Goal: Transaction & Acquisition: Book appointment/travel/reservation

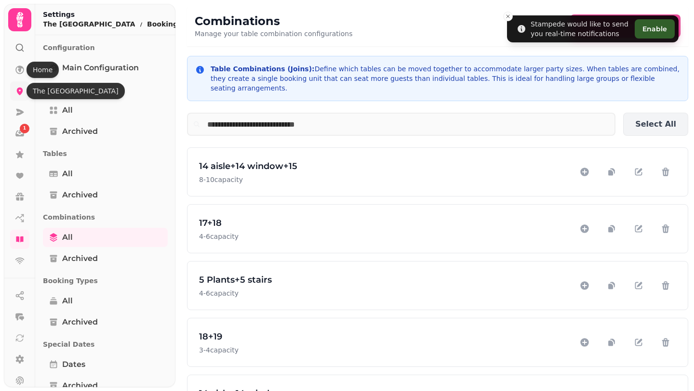
click at [19, 90] on icon at bounding box center [20, 92] width 6 height 8
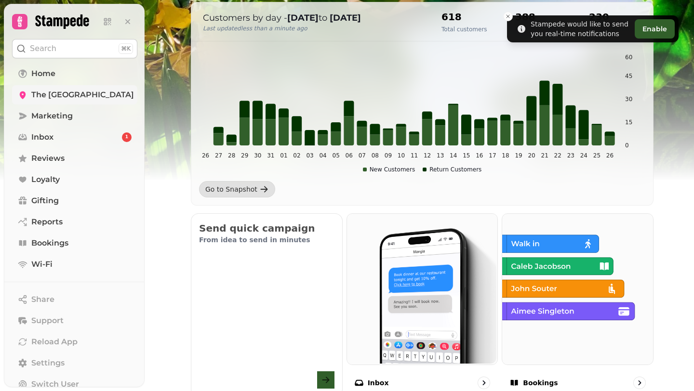
scroll to position [360, 0]
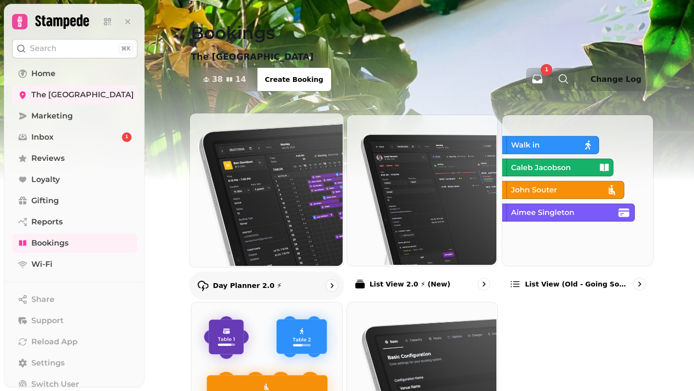
click at [281, 191] on img at bounding box center [266, 189] width 154 height 154
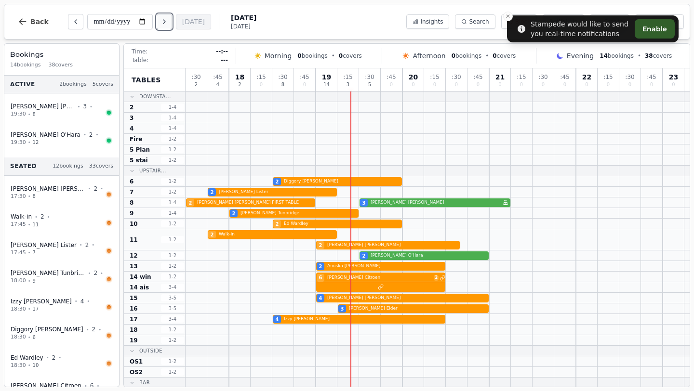
click at [163, 19] on button "Next day" at bounding box center [164, 21] width 15 height 15
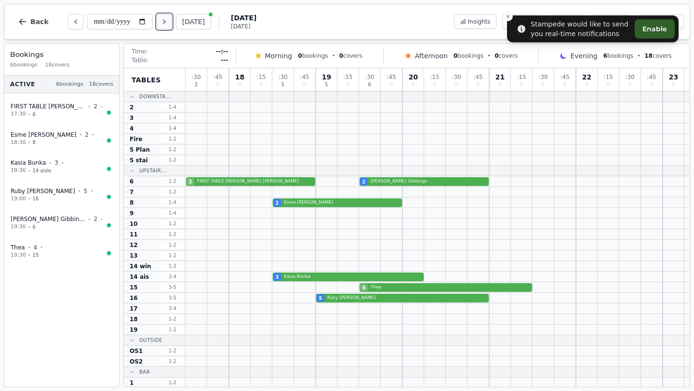
click at [163, 19] on button "Next day" at bounding box center [164, 21] width 15 height 15
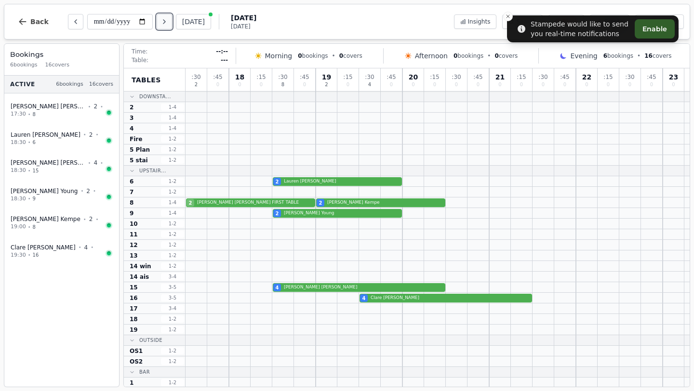
click at [168, 19] on icon "Next day" at bounding box center [165, 22] width 8 height 8
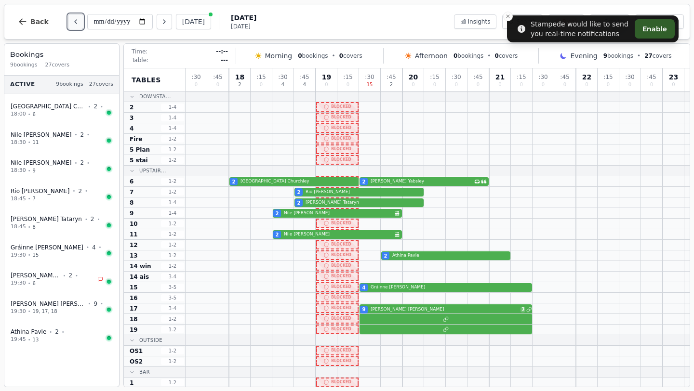
click at [69, 23] on button "Previous day" at bounding box center [75, 21] width 15 height 15
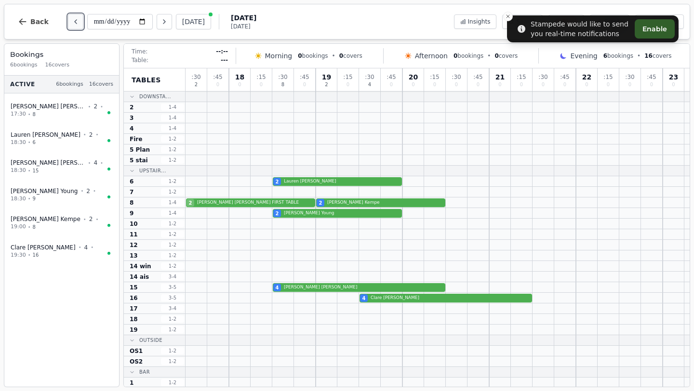
click at [76, 20] on icon "Previous day" at bounding box center [76, 22] width 8 height 8
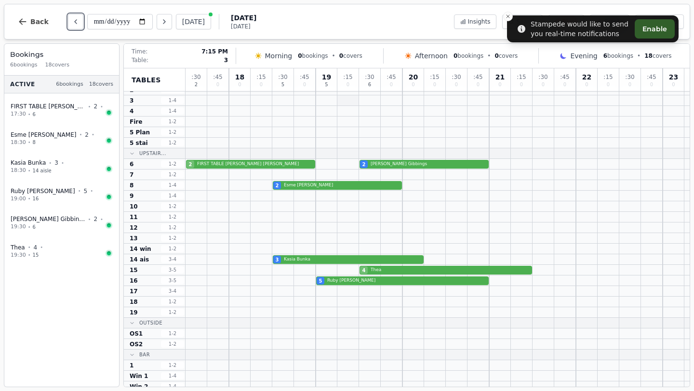
scroll to position [2, 0]
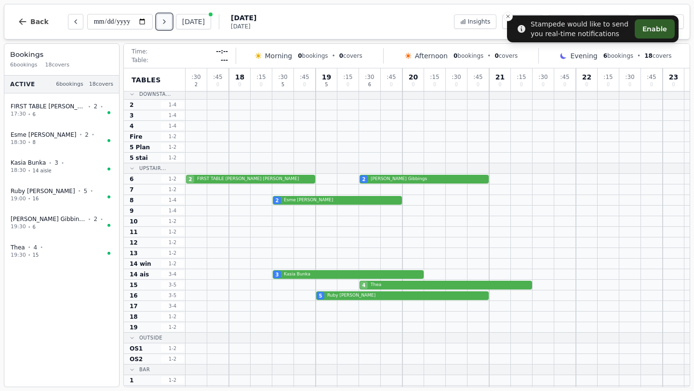
click at [166, 22] on icon "Next day" at bounding box center [165, 22] width 8 height 8
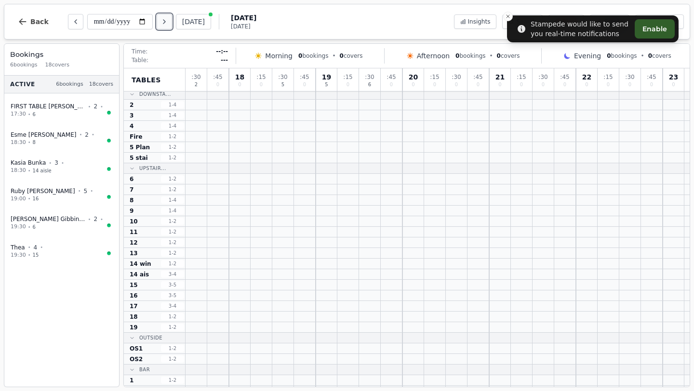
click at [166, 22] on icon "Next day" at bounding box center [165, 22] width 8 height 8
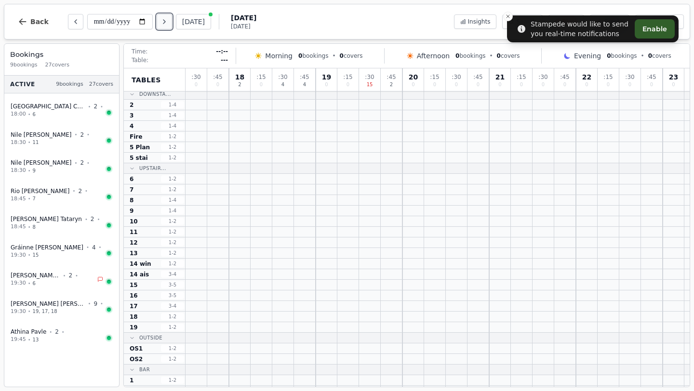
click at [166, 22] on icon "Next day" at bounding box center [165, 22] width 8 height 8
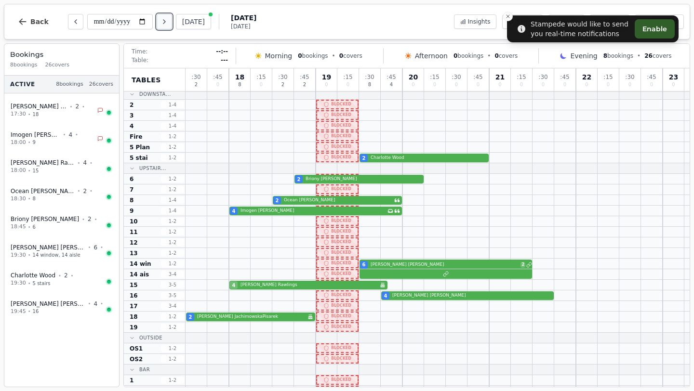
click at [166, 22] on icon "Next day" at bounding box center [165, 22] width 8 height 8
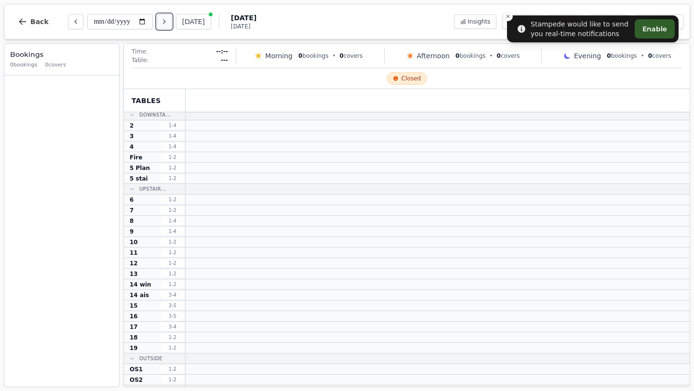
click at [166, 22] on icon "Next day" at bounding box center [165, 22] width 8 height 8
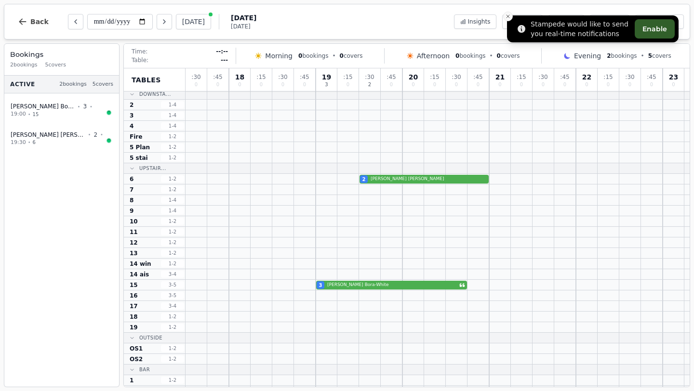
click at [510, 15] on icon "Close toast" at bounding box center [508, 16] width 6 height 6
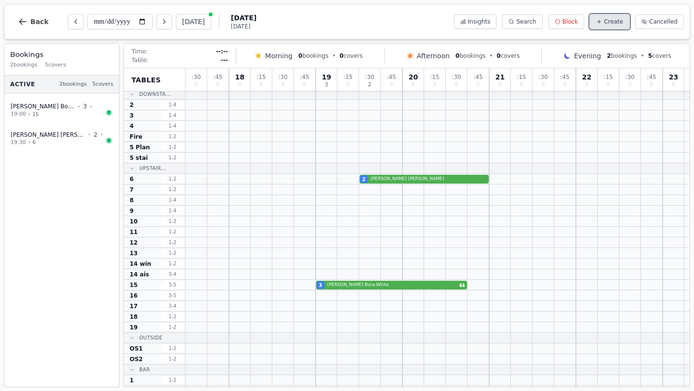
click at [614, 20] on span "Create" at bounding box center [613, 22] width 19 height 8
select select "****"
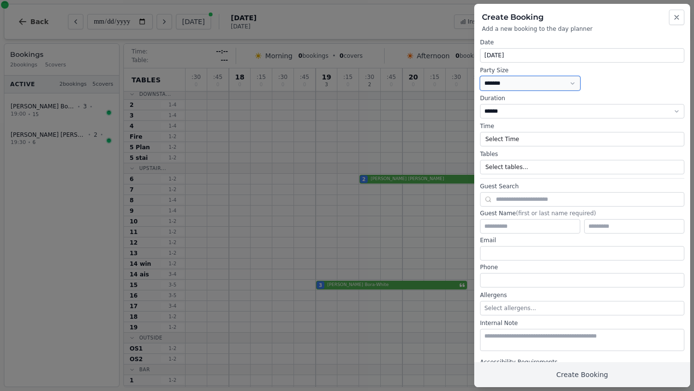
click at [505, 78] on select "* ***** * ****** * ****** * ****** * ****** * ****** * ****** * ****** * ******…" at bounding box center [530, 83] width 100 height 14
select select "*"
click at [507, 137] on button "Select Time" at bounding box center [582, 139] width 204 height 14
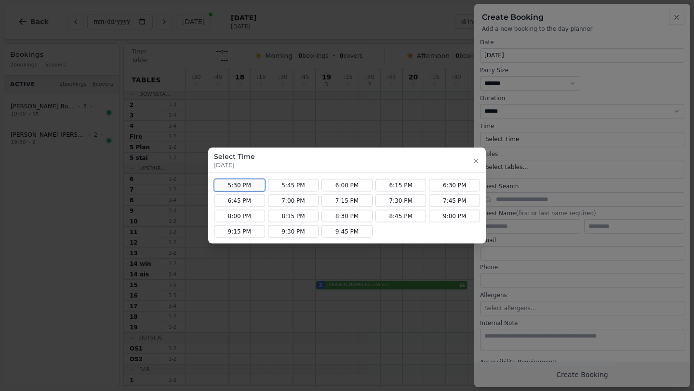
click at [239, 183] on button "5:30 PM" at bounding box center [239, 185] width 51 height 13
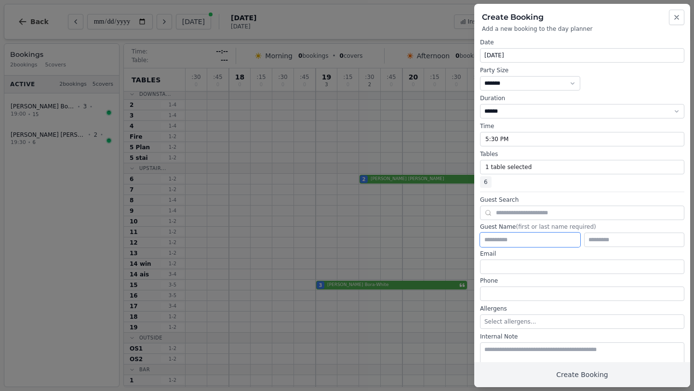
click at [509, 237] on input "text" at bounding box center [530, 240] width 100 height 14
type input "******"
click at [615, 243] on input "text" at bounding box center [634, 240] width 100 height 14
type input "**********"
click at [542, 267] on input "email" at bounding box center [582, 267] width 204 height 14
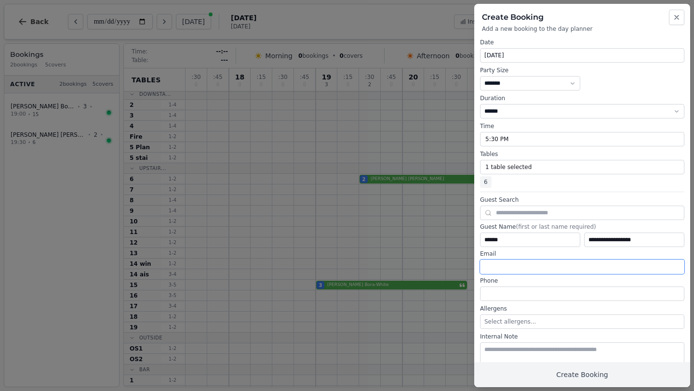
paste input "**********"
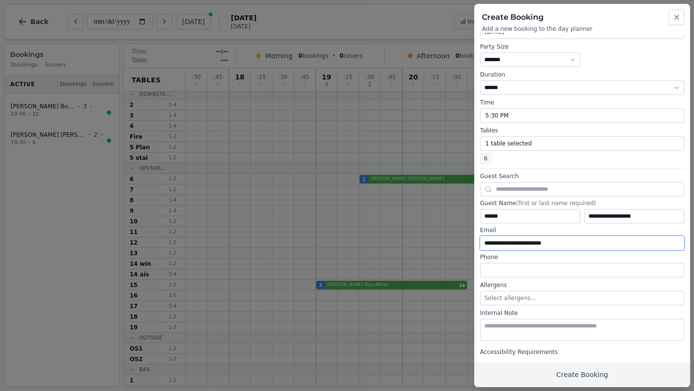
scroll to position [48, 0]
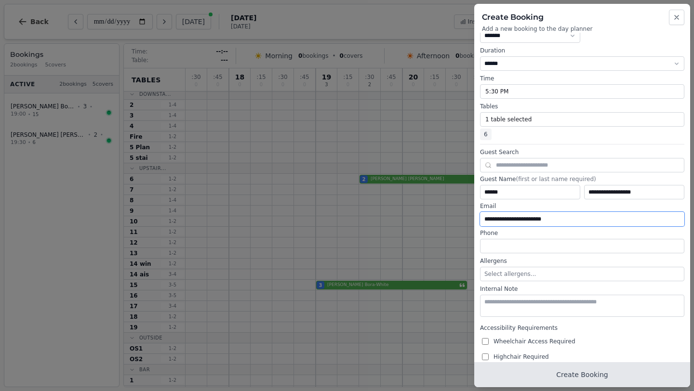
type input "**********"
click at [572, 376] on button "Create Booking" at bounding box center [582, 375] width 216 height 25
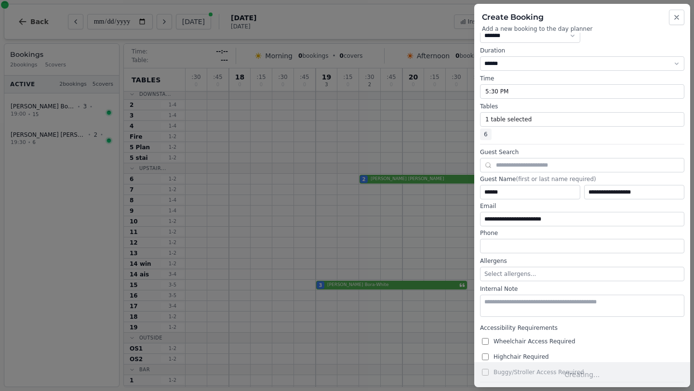
scroll to position [0, 0]
